Goal: Task Accomplishment & Management: Manage account settings

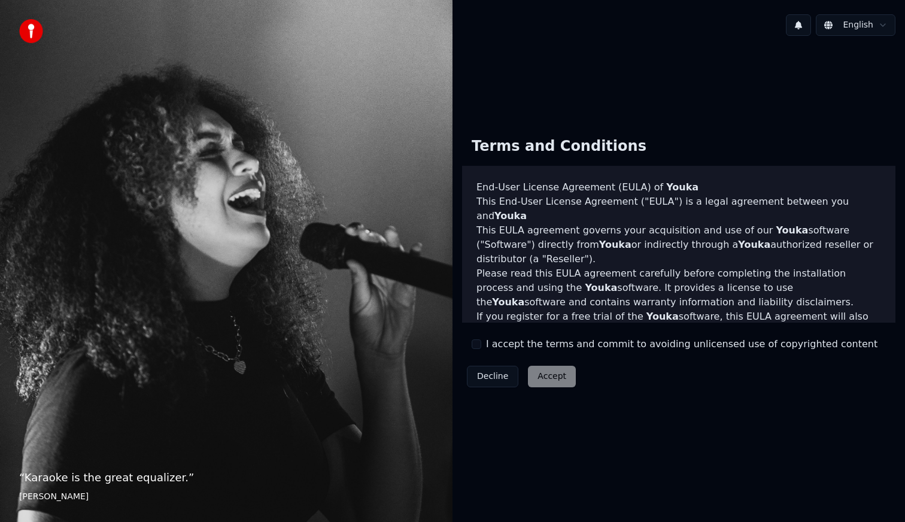
click at [505, 344] on label "I accept the terms and commit to avoiding unlicensed use of copyrighted content" at bounding box center [682, 344] width 392 height 14
click at [481, 344] on button "I accept the terms and commit to avoiding unlicensed use of copyrighted content" at bounding box center [477, 344] width 10 height 10
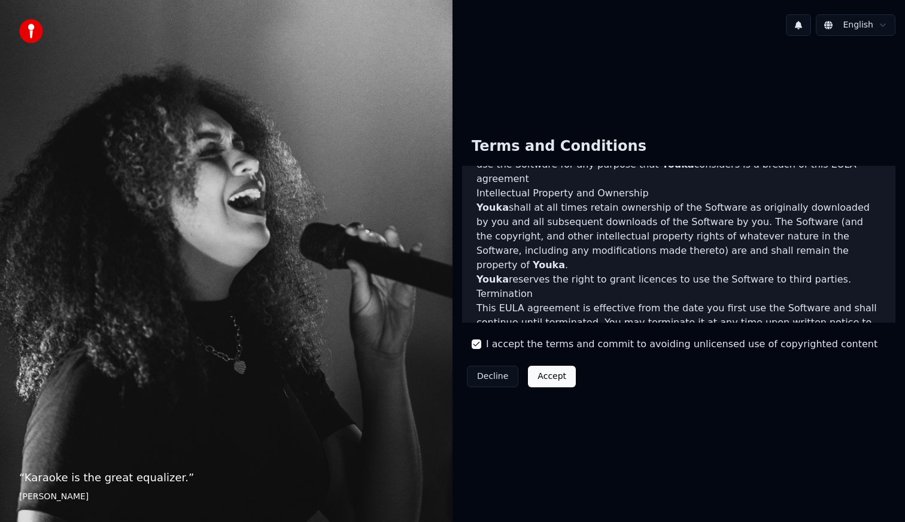
scroll to position [633, 0]
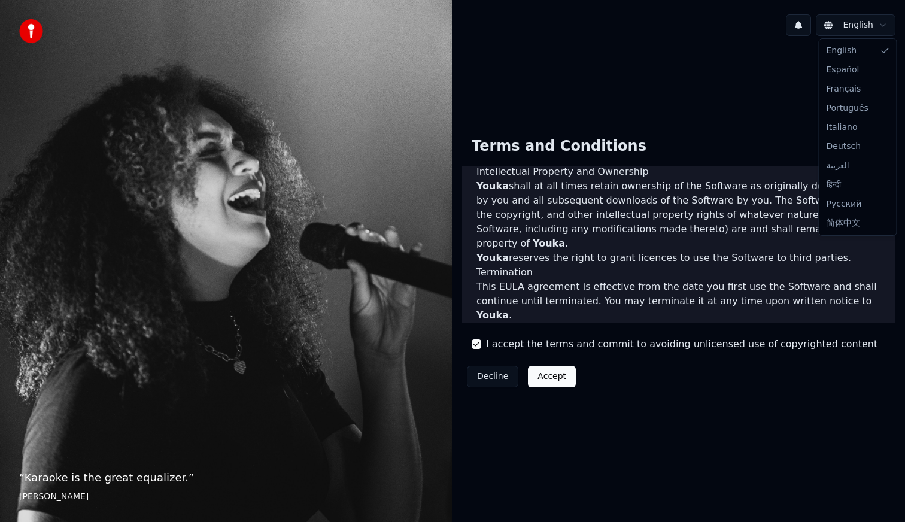
click at [862, 20] on html "“ Karaoke is the great equalizer. ” [PERSON_NAME] [PERSON_NAME] Terms and Condi…" at bounding box center [452, 261] width 905 height 522
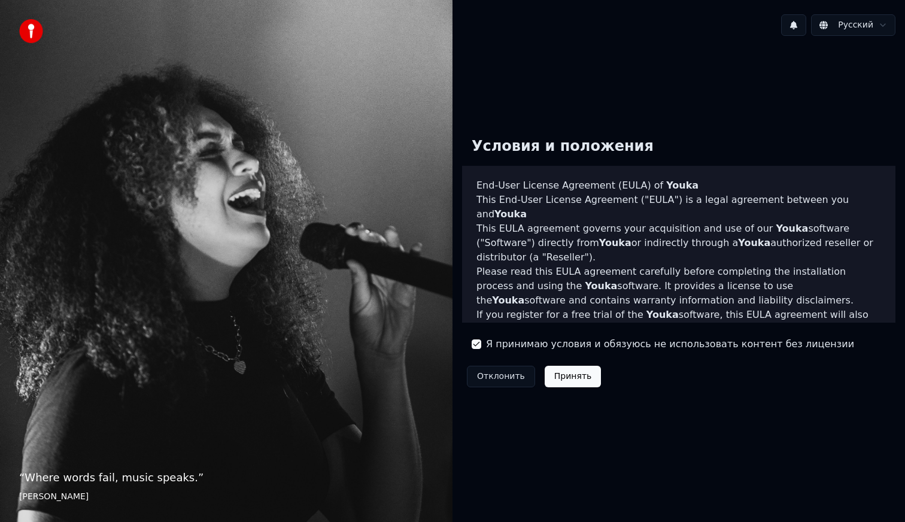
scroll to position [0, 0]
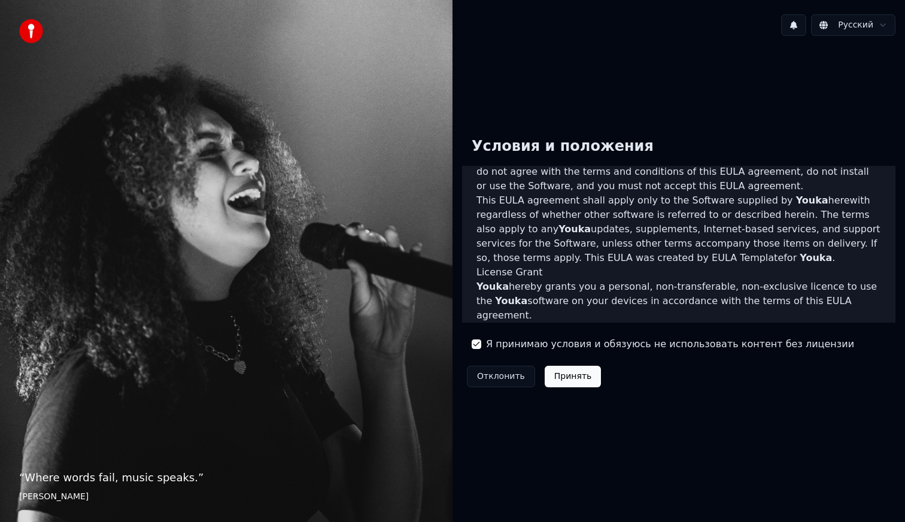
click at [705, 265] on h3 "License Grant" at bounding box center [679, 272] width 405 height 14
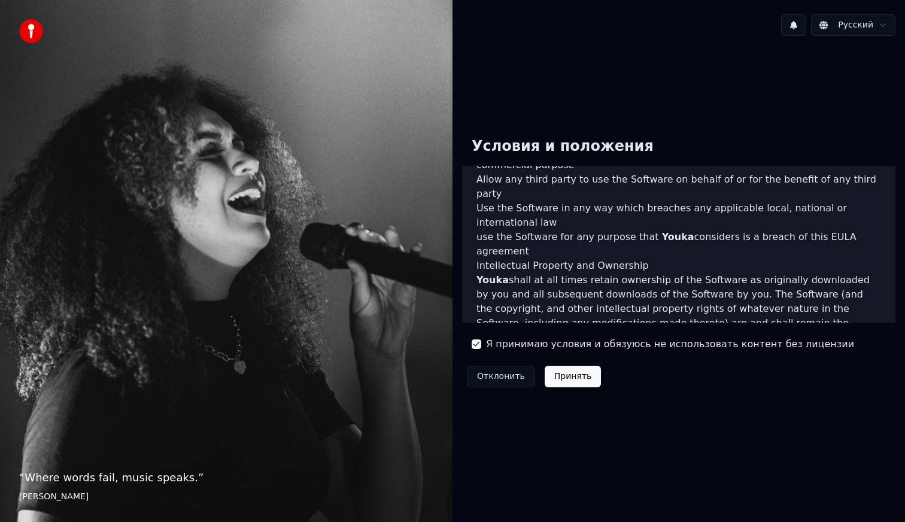
scroll to position [633, 0]
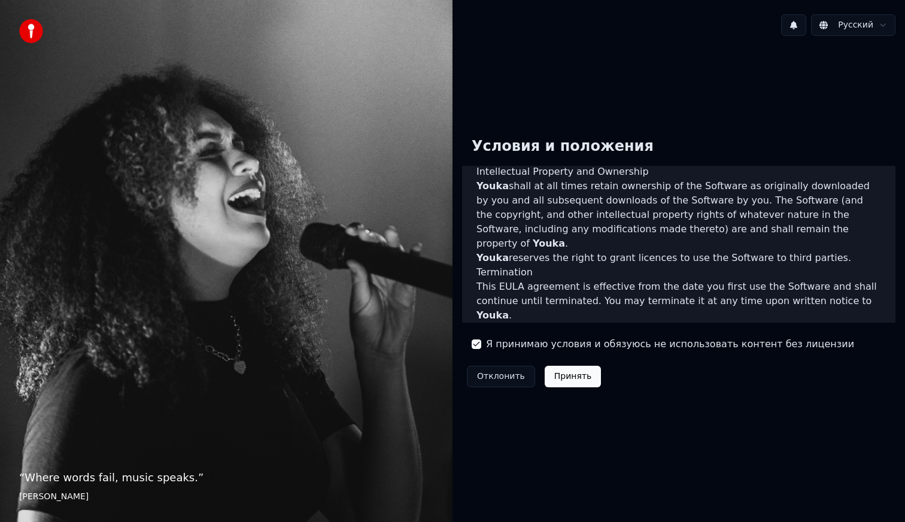
click at [563, 373] on button "Принять" at bounding box center [573, 377] width 57 height 22
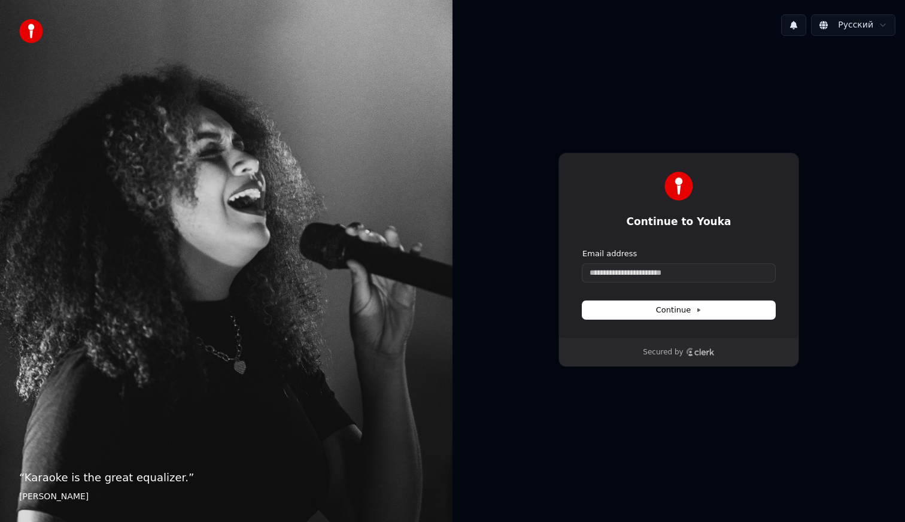
click at [641, 284] on form "Email address Continue" at bounding box center [679, 283] width 193 height 71
click at [641, 276] on input "Email address" at bounding box center [679, 273] width 193 height 18
click at [696, 322] on div "**********" at bounding box center [679, 246] width 241 height 186
click at [696, 305] on span "Continue" at bounding box center [679, 310] width 46 height 11
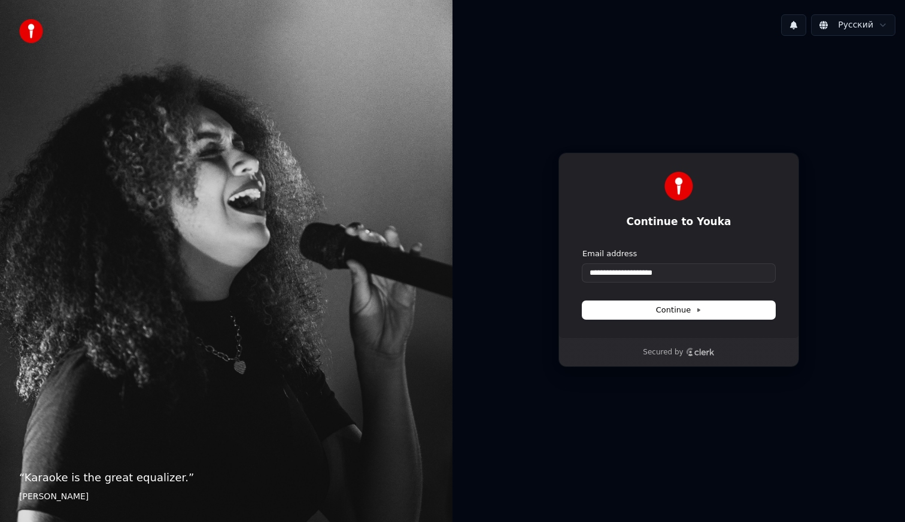
type input "**********"
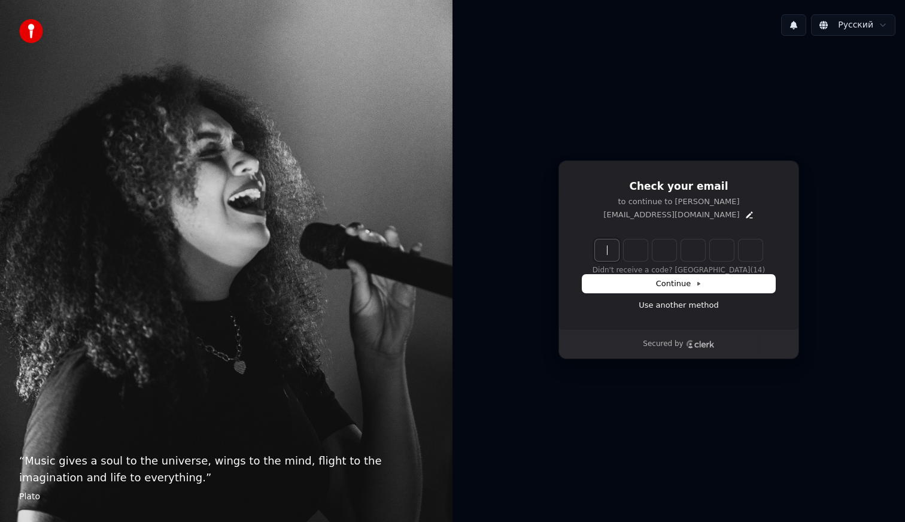
paste input "******"
type input "******"
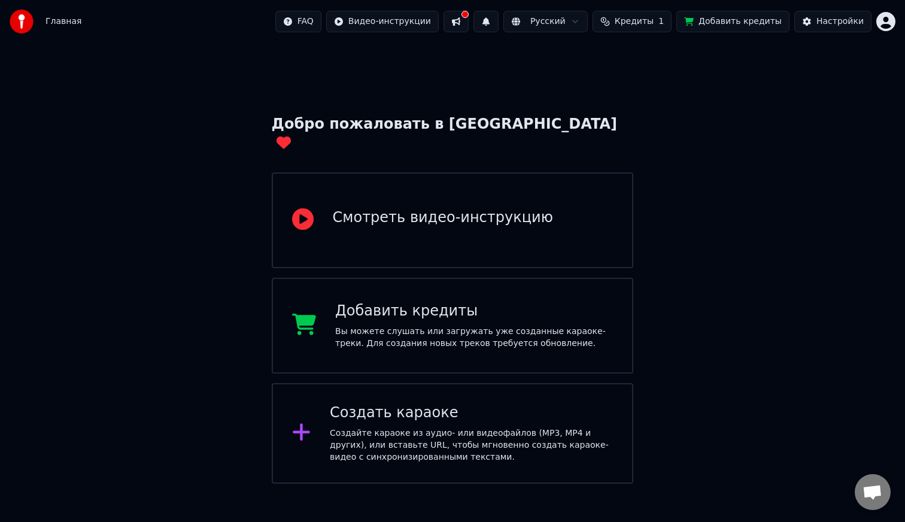
click at [418, 326] on div "Вы можете слушать или загружать уже созданные караоке-треки. Для создания новых…" at bounding box center [474, 338] width 278 height 24
click at [469, 25] on button at bounding box center [456, 22] width 25 height 22
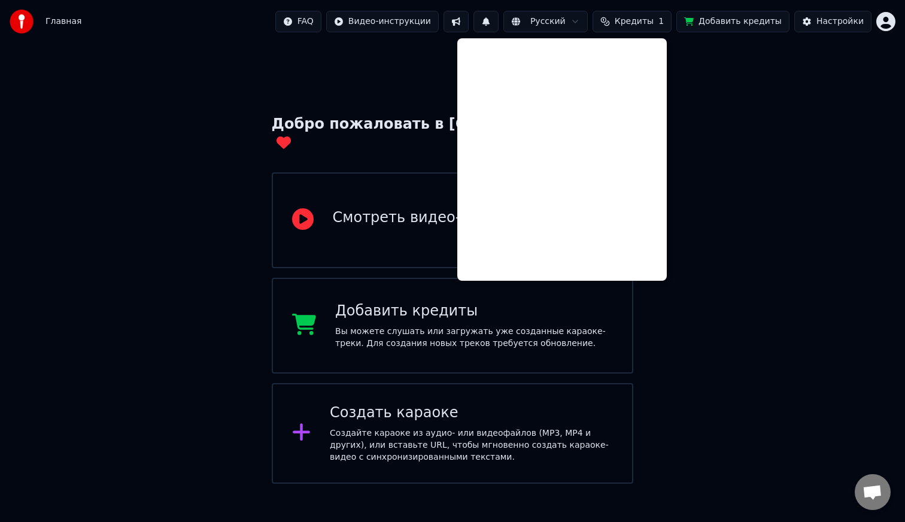
click at [766, 70] on div "Добро пожаловать в Youka Смотреть видео-инструкцию Добавить кредиты Вы можете с…" at bounding box center [452, 263] width 905 height 441
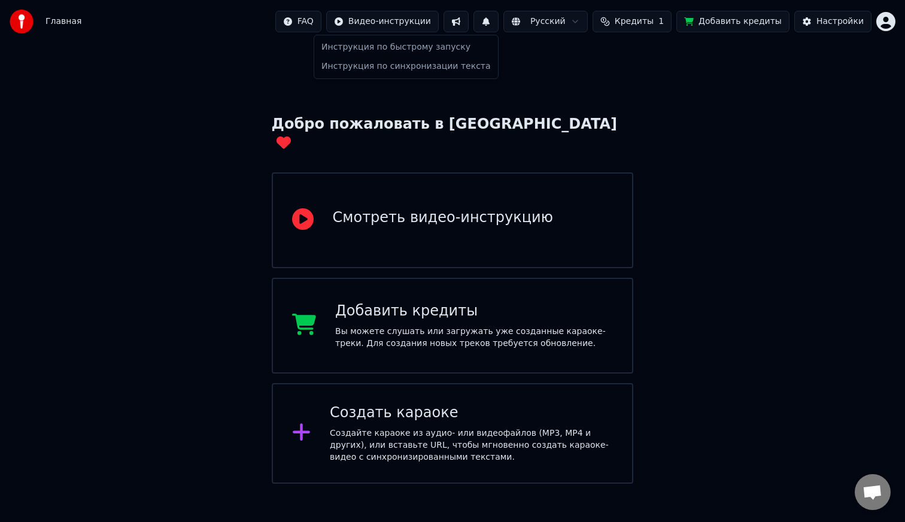
click at [411, 25] on html "Главная FAQ Видео-инструкции Русский Кредиты 1 Добавить кредиты Настройки Добро…" at bounding box center [452, 242] width 905 height 484
click at [413, 22] on html "Главная FAQ Видео-инструкции Русский Кредиты 1 Добавить кредиты Настройки Добро…" at bounding box center [452, 242] width 905 height 484
click at [322, 26] on html "Главная FAQ Видео-инструкции Русский Кредиты 1 Добавить кредиты Настройки Добро…" at bounding box center [452, 242] width 905 height 484
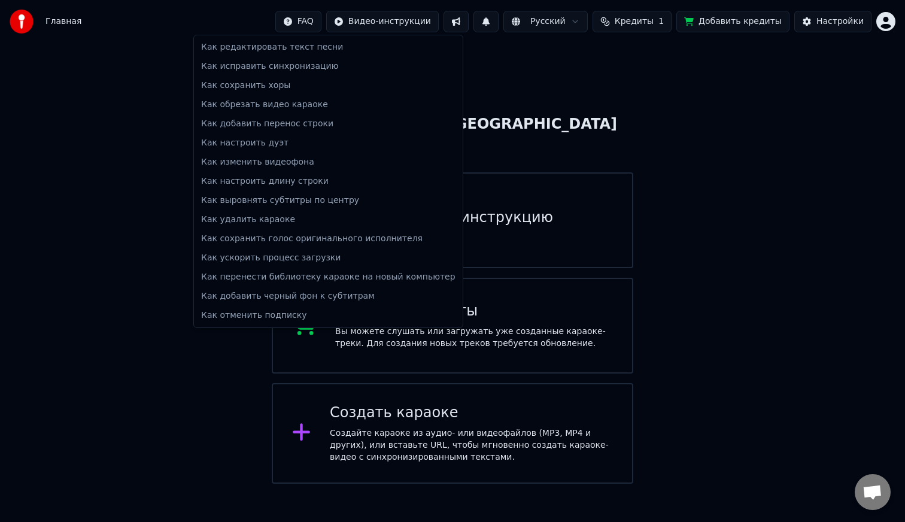
click at [322, 26] on html "Главная FAQ Видео-инструкции Русский Кредиты 1 Добавить кредиты Настройки Добро…" at bounding box center [452, 242] width 905 height 484
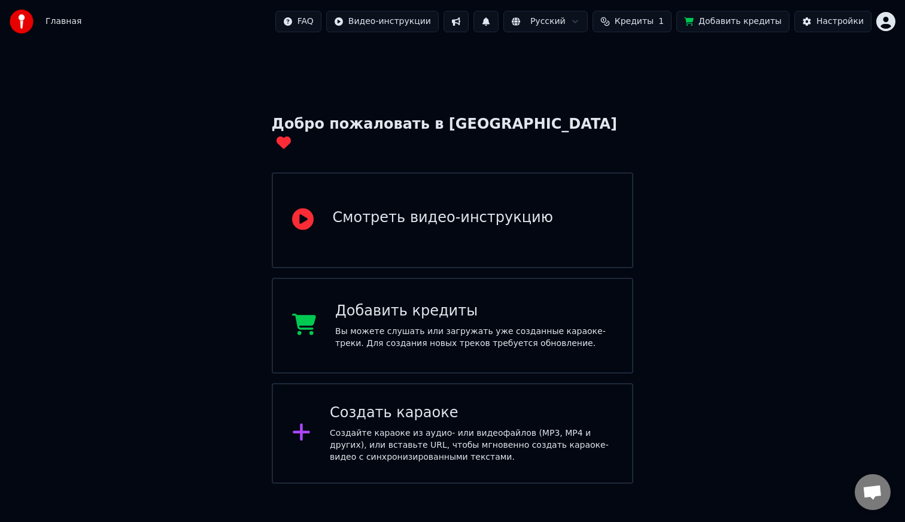
click at [499, 29] on button at bounding box center [486, 22] width 25 height 22
click at [499, 24] on button at bounding box center [486, 22] width 25 height 22
click at [818, 16] on button "Настройки" at bounding box center [833, 22] width 77 height 22
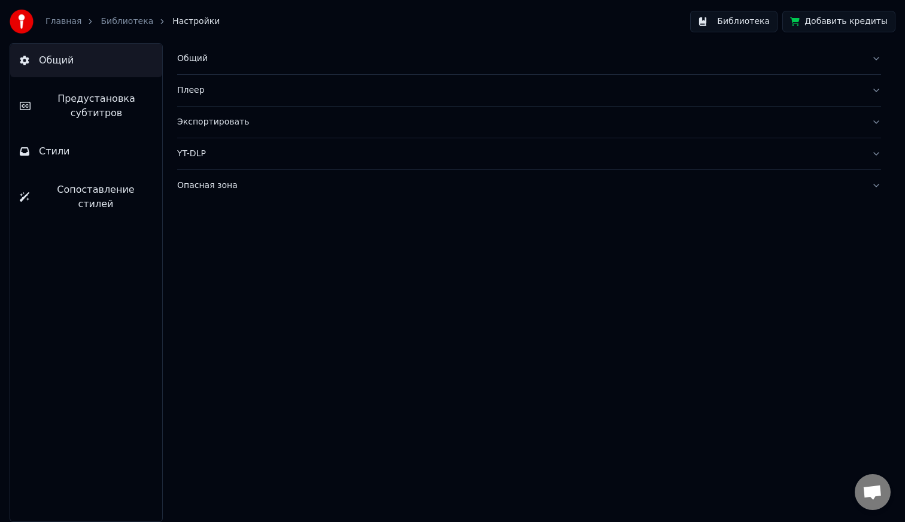
click at [114, 104] on span "Предустановка субтитров" at bounding box center [96, 106] width 113 height 29
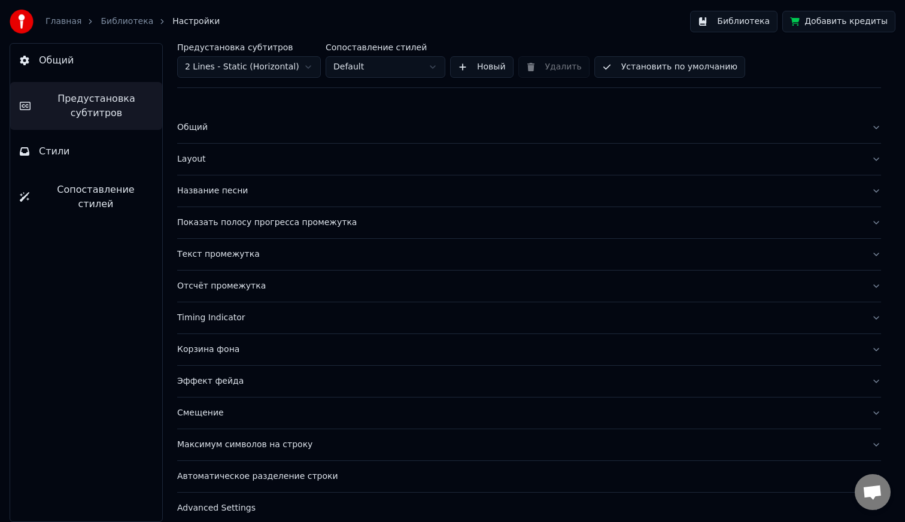
click at [286, 192] on div "Название песни" at bounding box center [519, 191] width 685 height 12
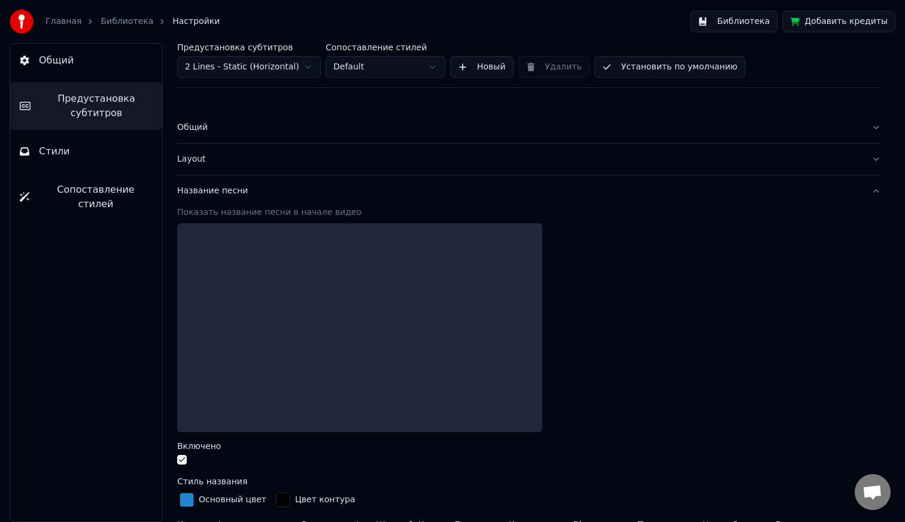
click at [293, 136] on button "Общий" at bounding box center [529, 127] width 704 height 31
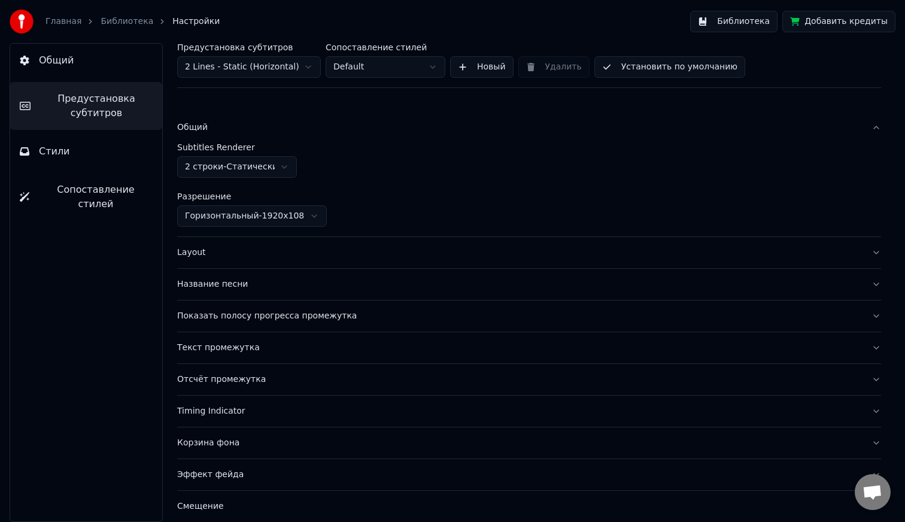
click at [278, 254] on div "Layout" at bounding box center [519, 253] width 685 height 12
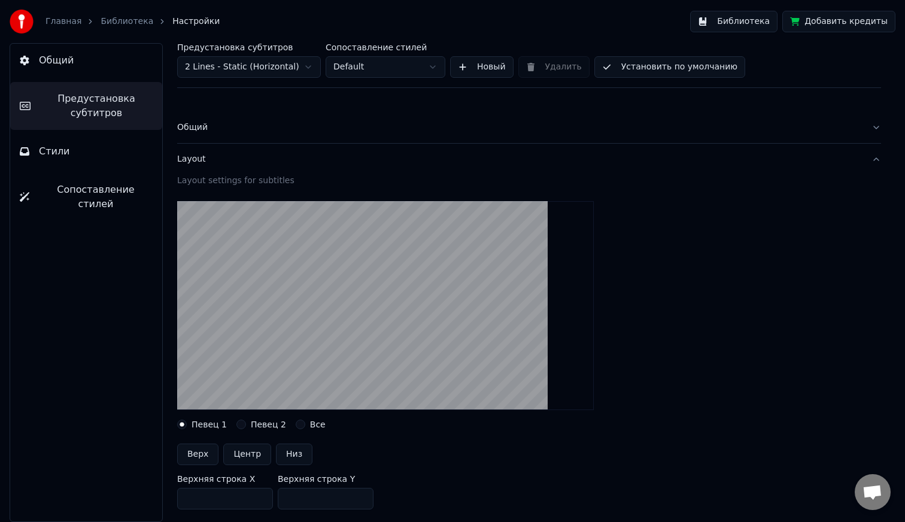
click at [210, 130] on div "Общий" at bounding box center [519, 128] width 685 height 12
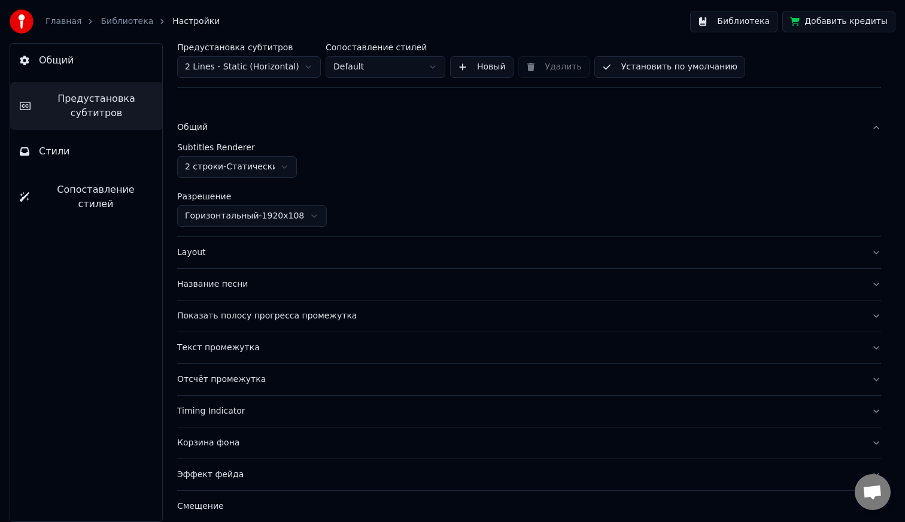
click at [299, 315] on div "Показать полосу прогресса промежутка" at bounding box center [519, 316] width 685 height 12
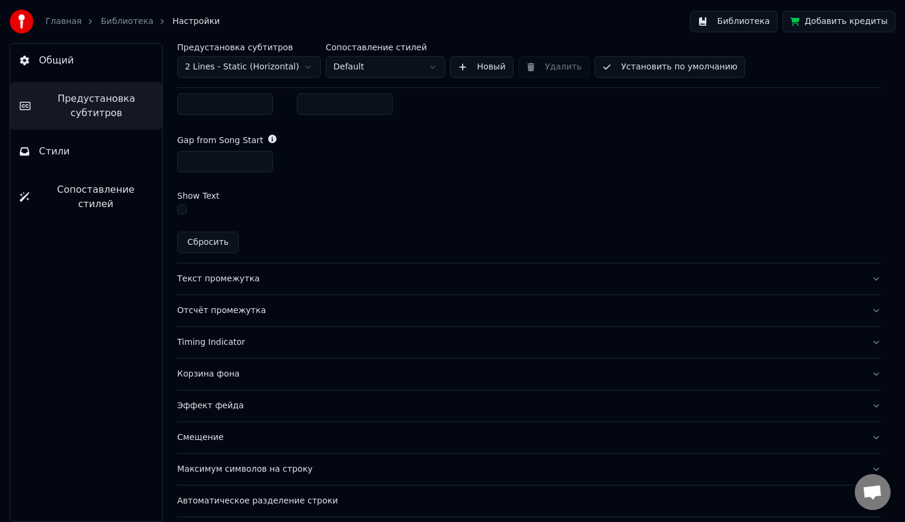
scroll to position [714, 0]
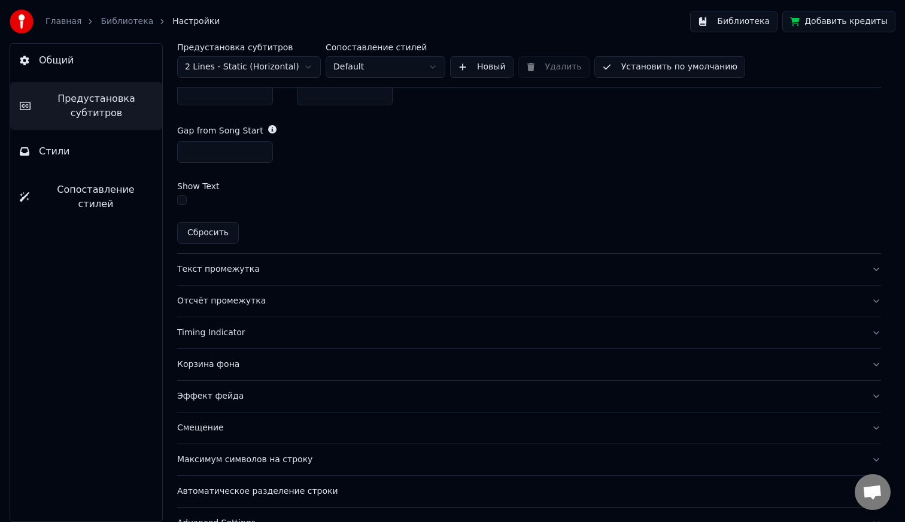
click at [266, 271] on div "Текст промежутка" at bounding box center [519, 269] width 685 height 12
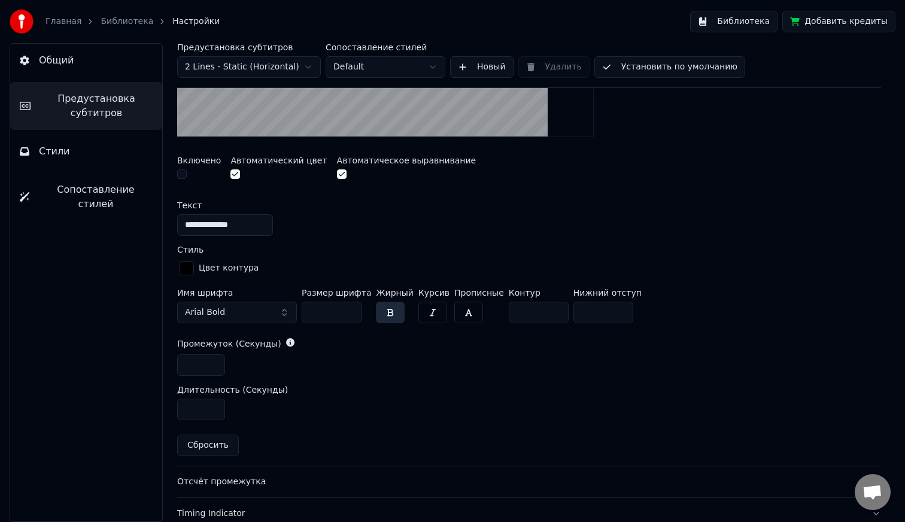
scroll to position [498, 0]
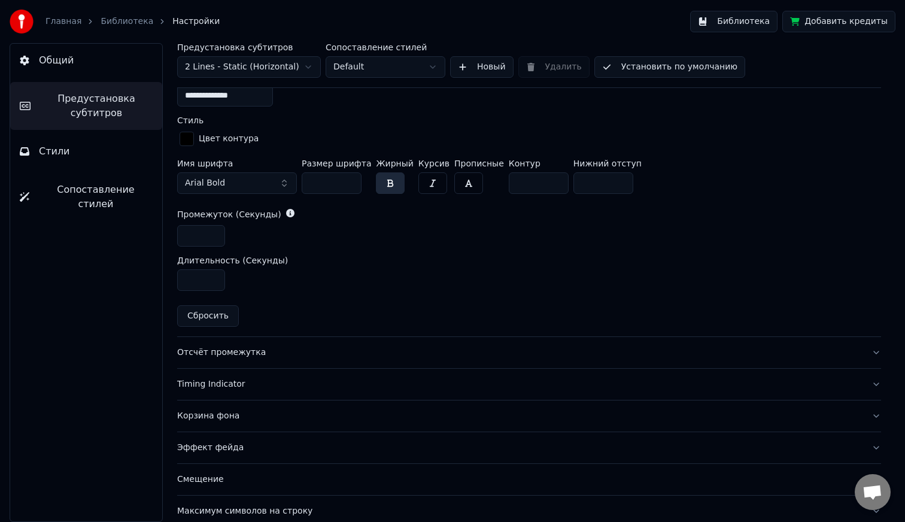
click at [275, 408] on button "Корзина фона" at bounding box center [529, 416] width 704 height 31
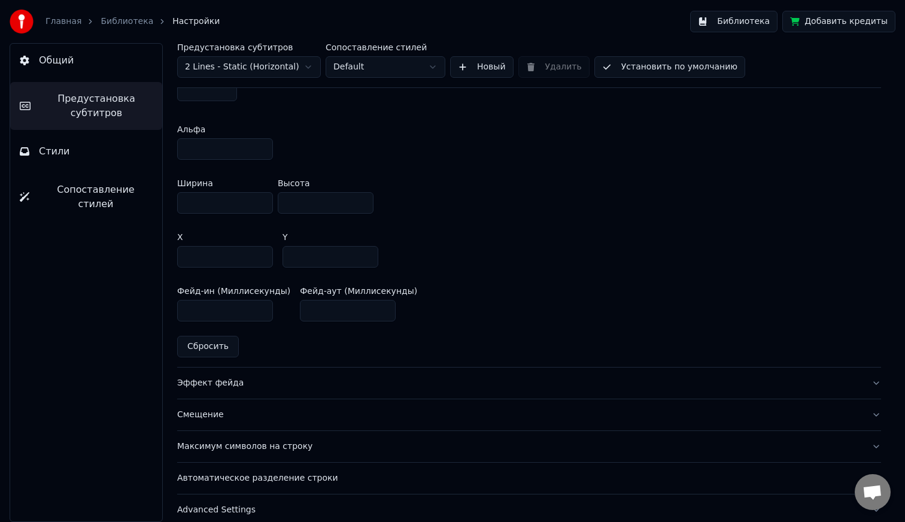
scroll to position [693, 0]
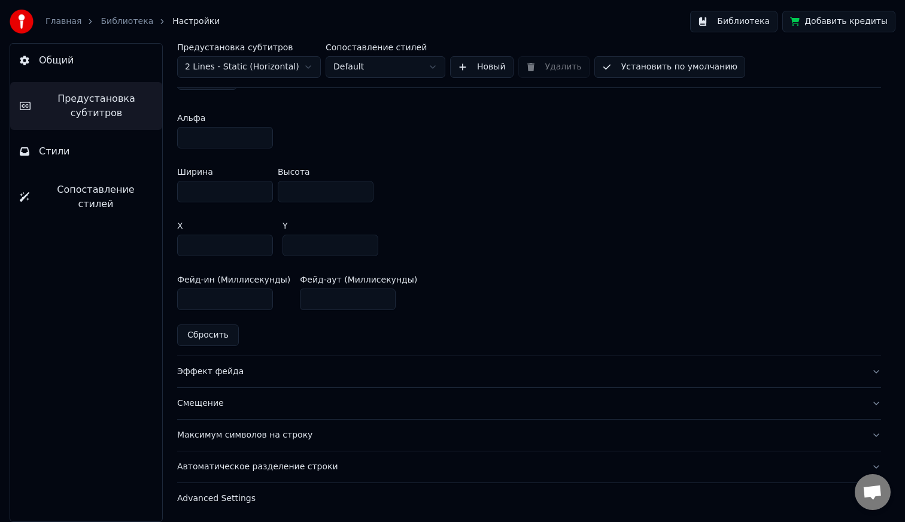
click at [255, 493] on div "Advanced Settings" at bounding box center [519, 499] width 685 height 12
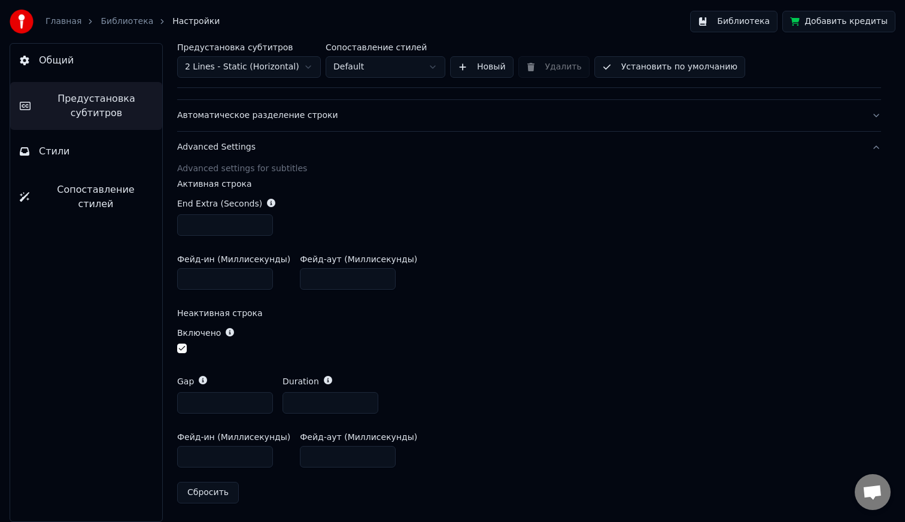
scroll to position [0, 0]
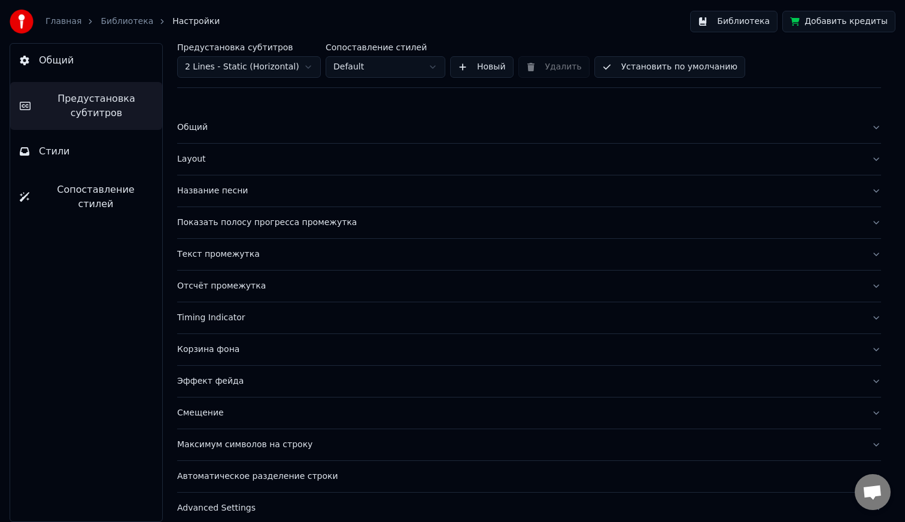
click at [96, 154] on button "Стили" at bounding box center [86, 152] width 152 height 34
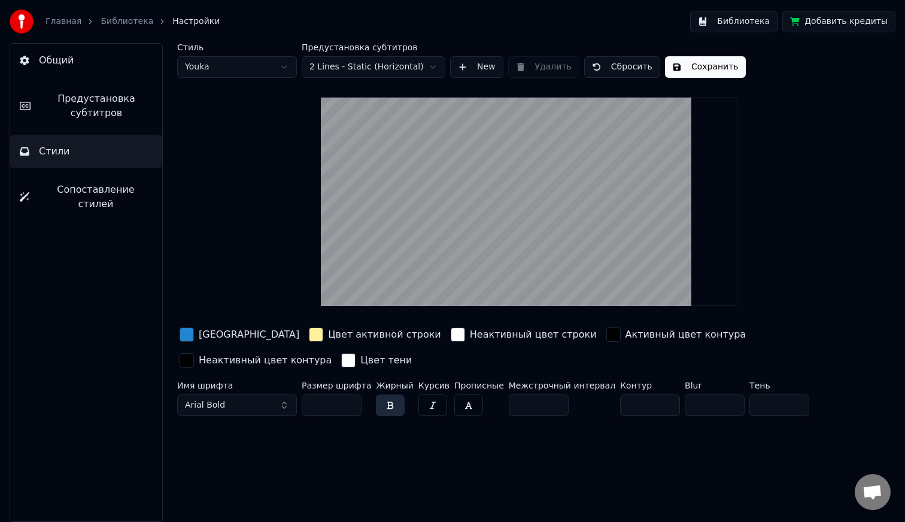
click at [755, 28] on button "Библиотека" at bounding box center [733, 22] width 87 height 22
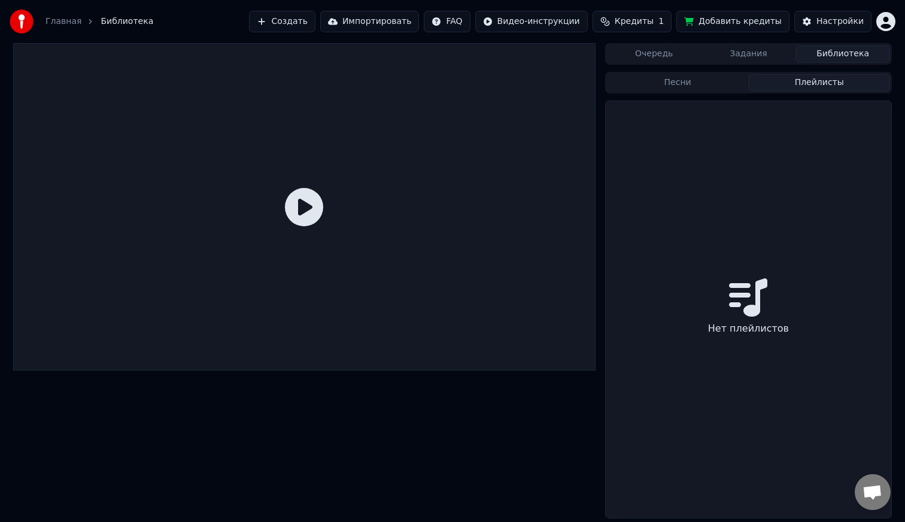
click at [780, 83] on button "Плейлисты" at bounding box center [819, 82] width 142 height 17
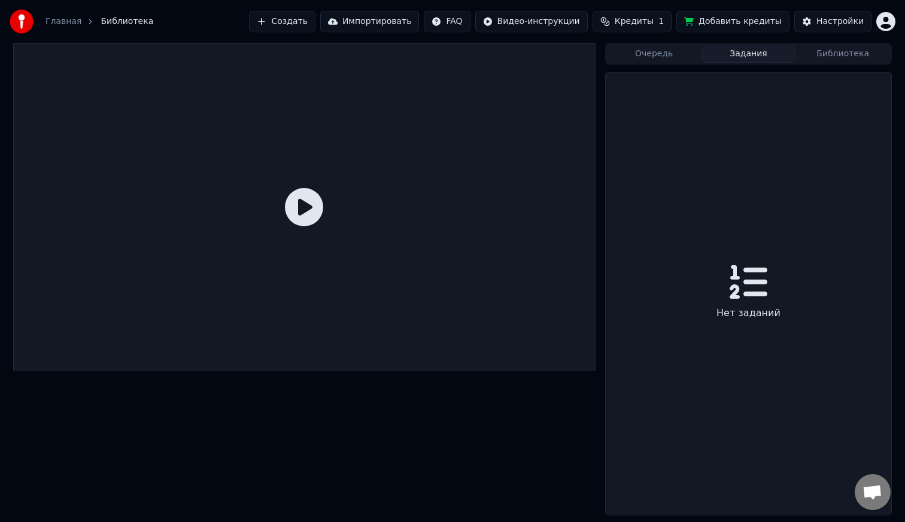
click at [756, 51] on button "Задания" at bounding box center [749, 54] width 95 height 17
click at [684, 51] on button "Очередь" at bounding box center [654, 54] width 95 height 17
click at [743, 49] on button "Задания" at bounding box center [749, 54] width 95 height 17
click at [86, 21] on icon "breadcrumb" at bounding box center [90, 21] width 8 height 8
click at [68, 22] on link "Главная" at bounding box center [64, 22] width 36 height 12
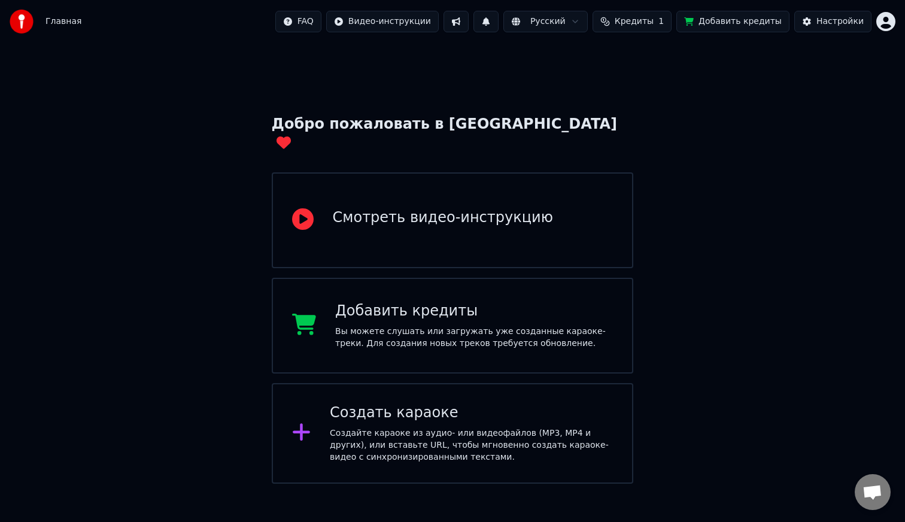
click at [368, 404] on div "Создать караоке" at bounding box center [471, 413] width 283 height 19
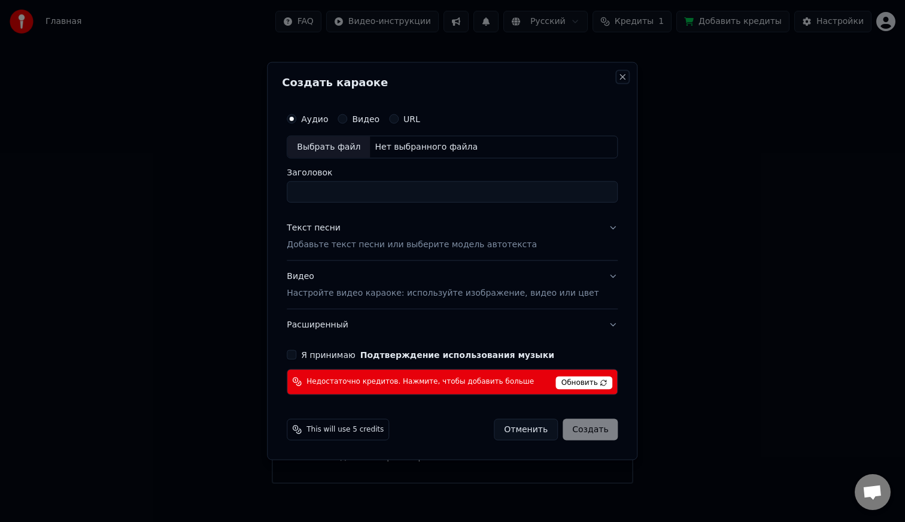
click at [619, 79] on button "Close" at bounding box center [624, 77] width 10 height 10
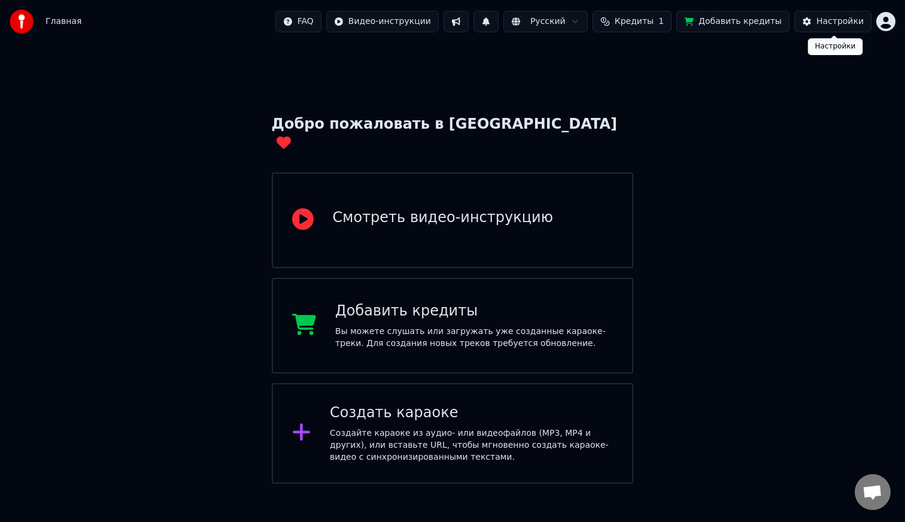
click at [836, 30] on button "Настройки" at bounding box center [833, 22] width 77 height 22
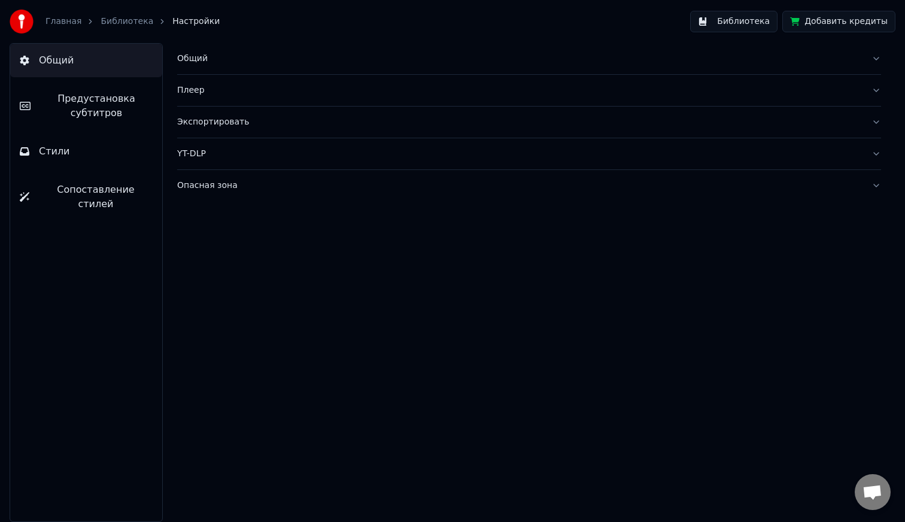
click at [88, 22] on icon "breadcrumb" at bounding box center [90, 21] width 8 height 8
click at [56, 17] on link "Главная" at bounding box center [64, 22] width 36 height 12
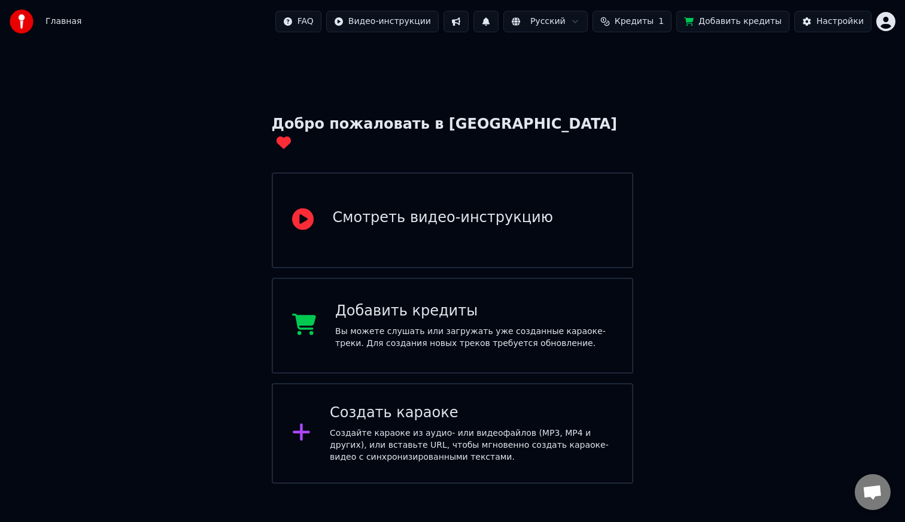
click at [892, 18] on html "Главная FAQ Видео-инструкции Русский Кредиты 1 Добавить кредиты Настройки Добро…" at bounding box center [452, 242] width 905 height 484
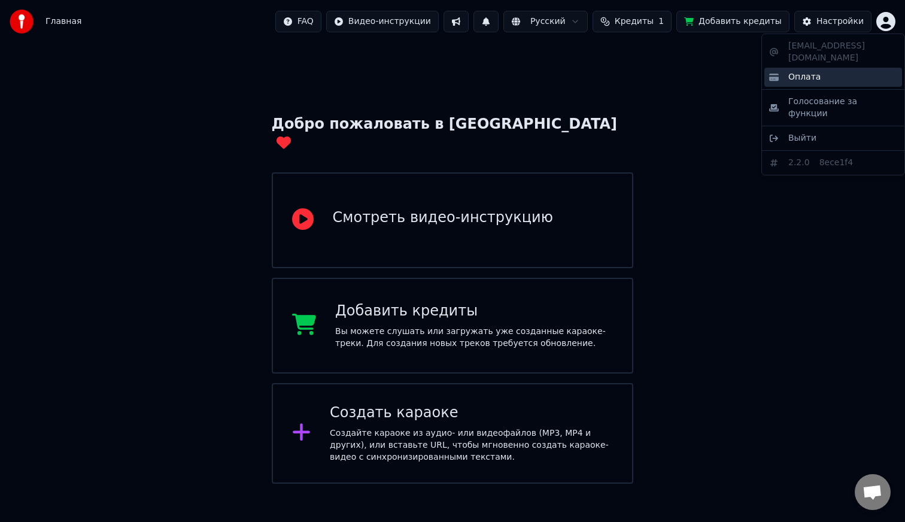
click at [851, 68] on div "Оплата" at bounding box center [834, 77] width 138 height 19
